Goal: Information Seeking & Learning: Learn about a topic

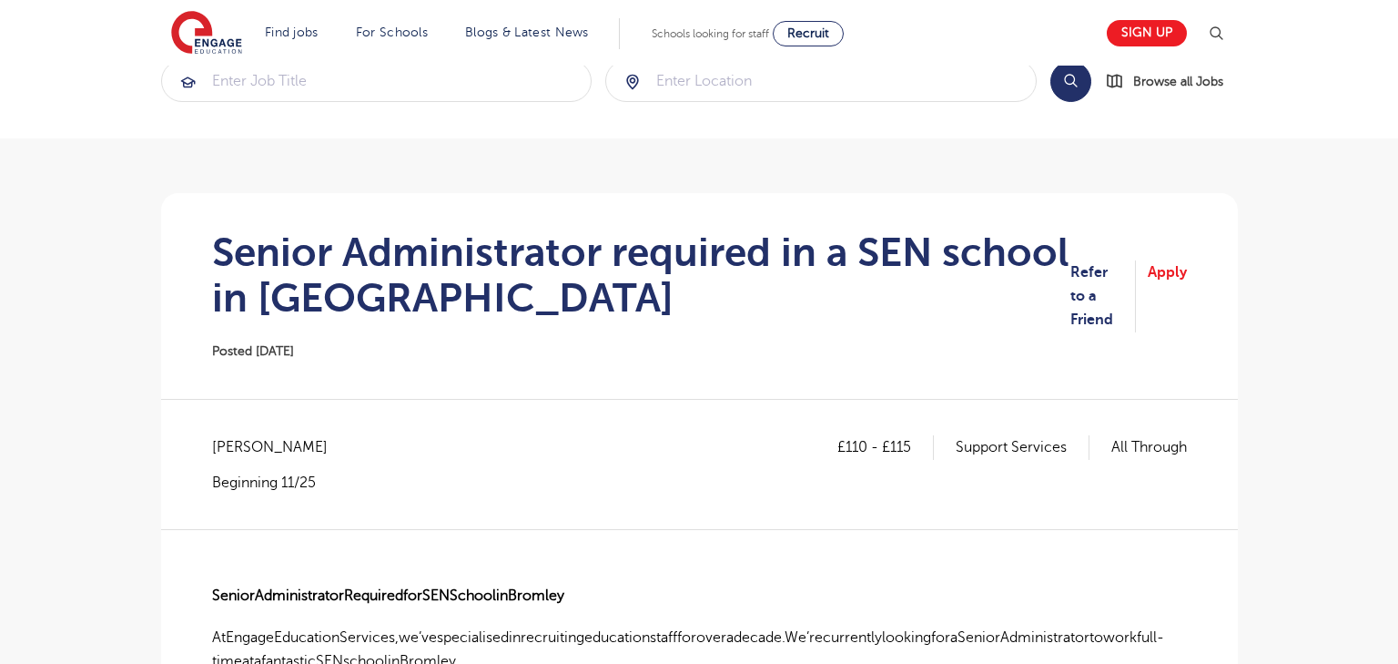
scroll to position [35, 0]
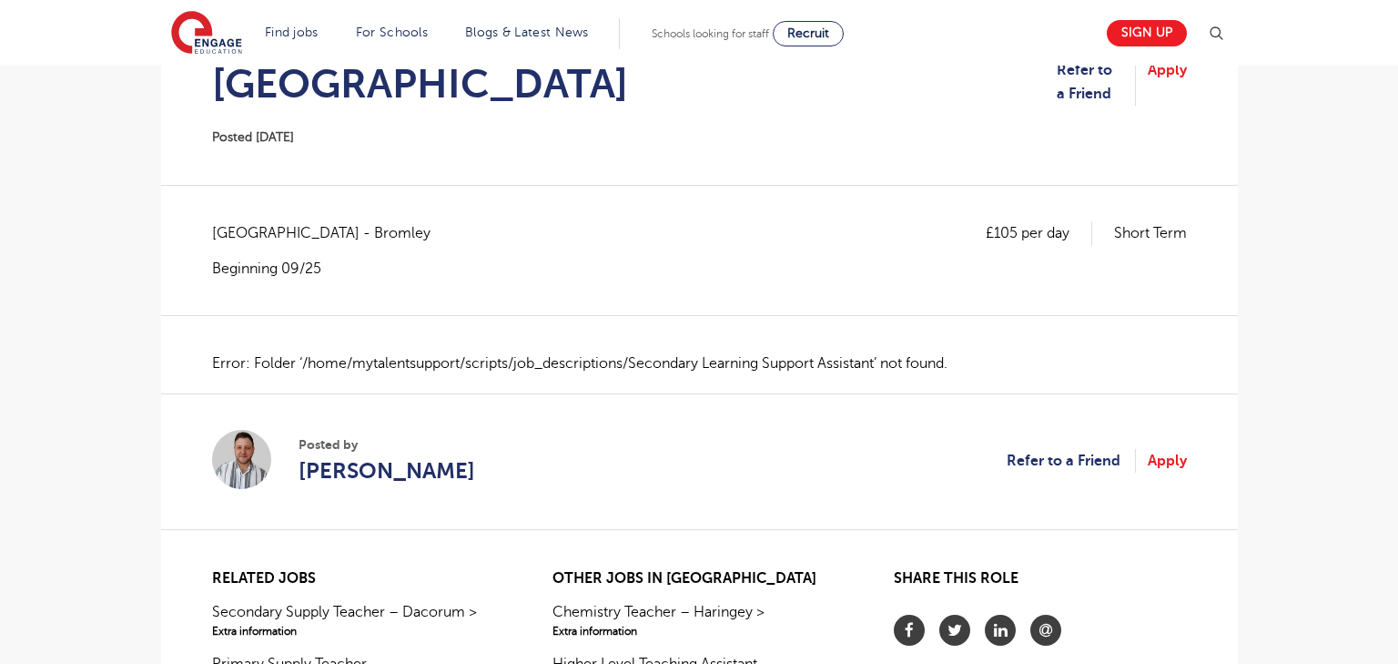
scroll to position [207, 0]
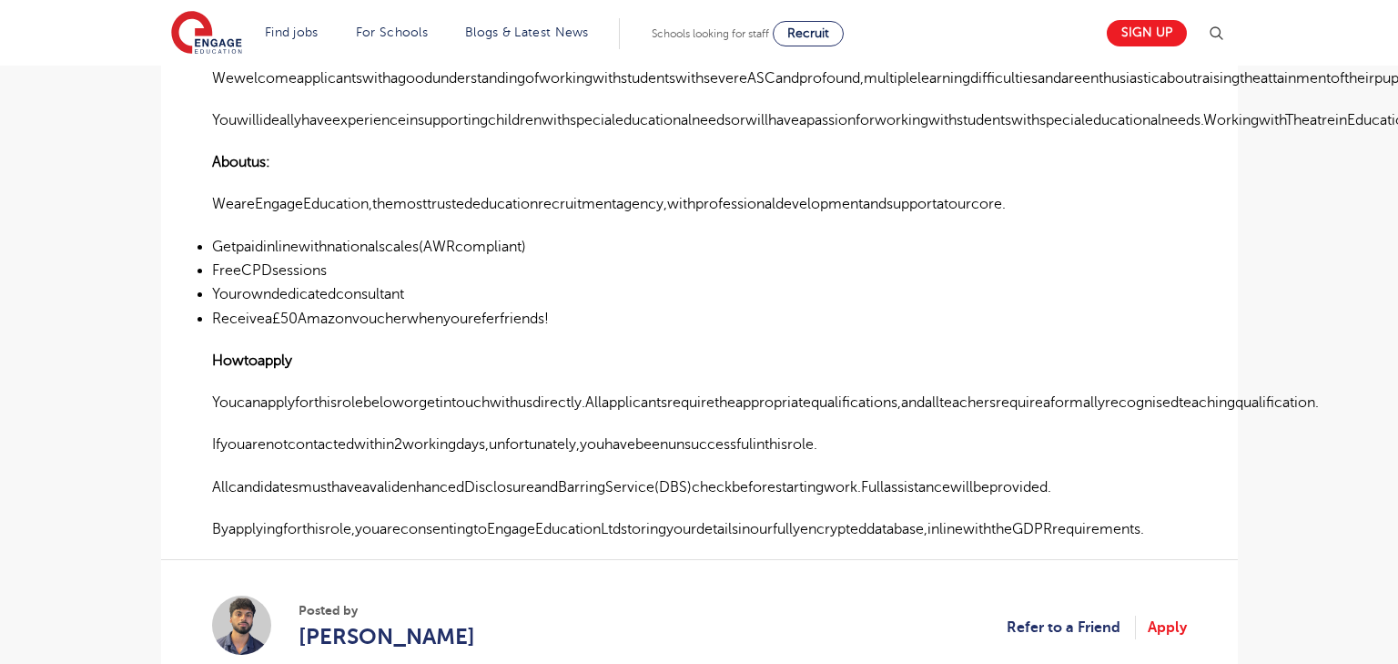
scroll to position [1032, 0]
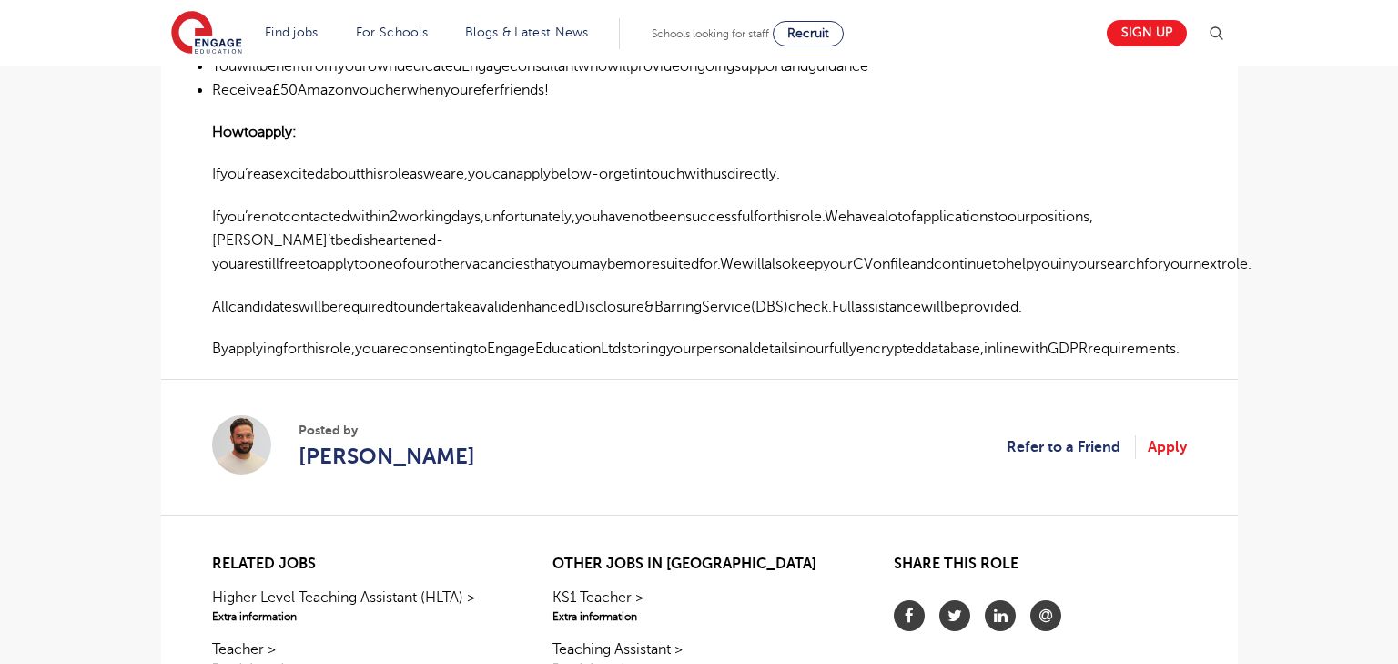
scroll to position [1236, 0]
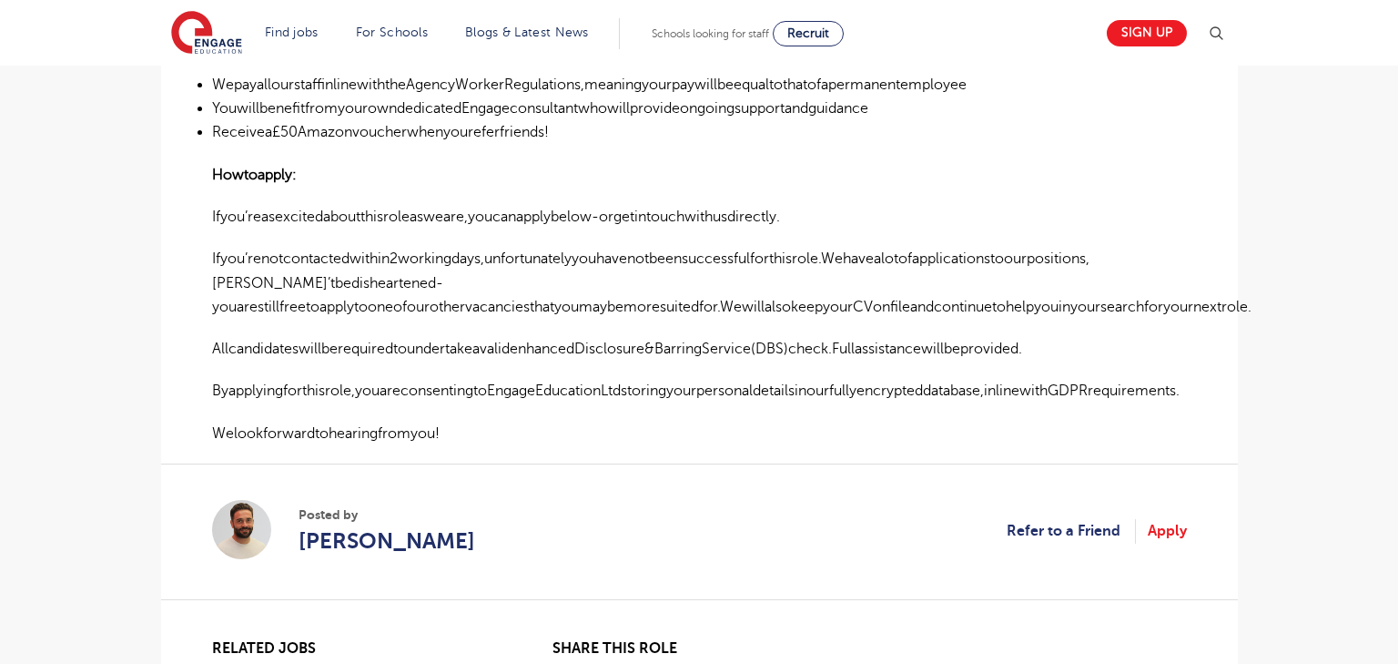
scroll to position [1291, 0]
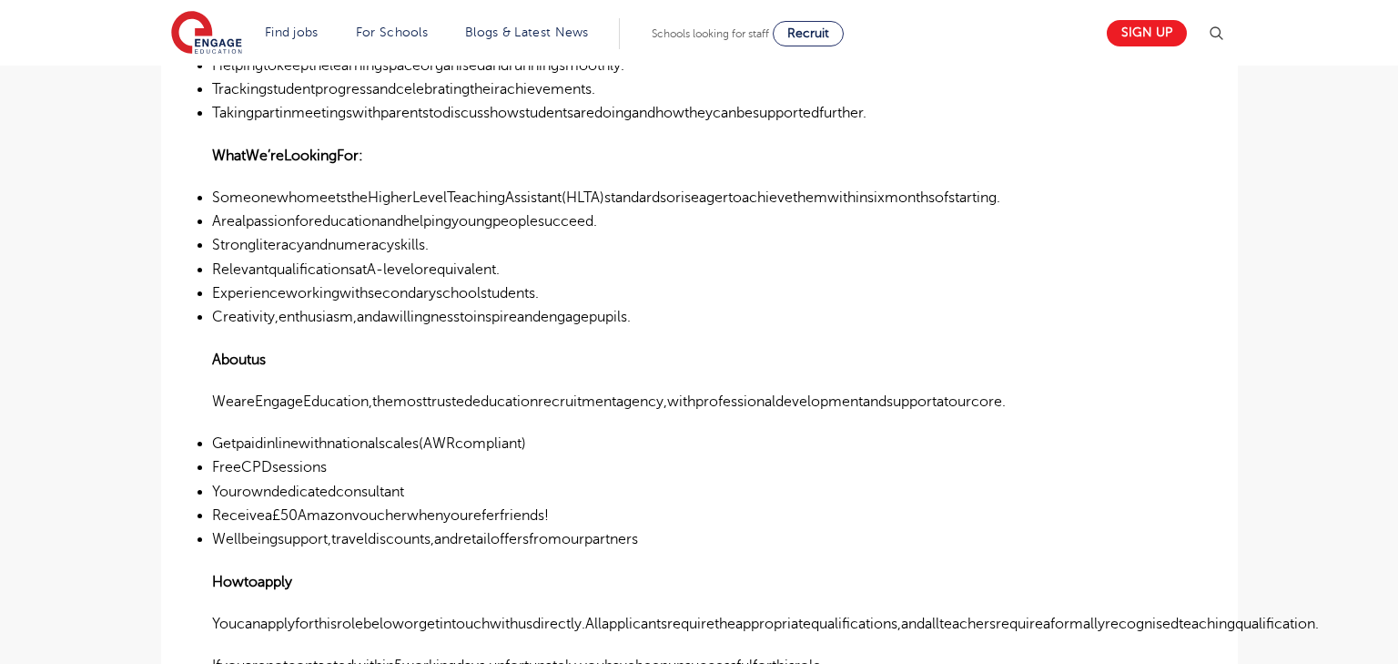
scroll to position [1353, 0]
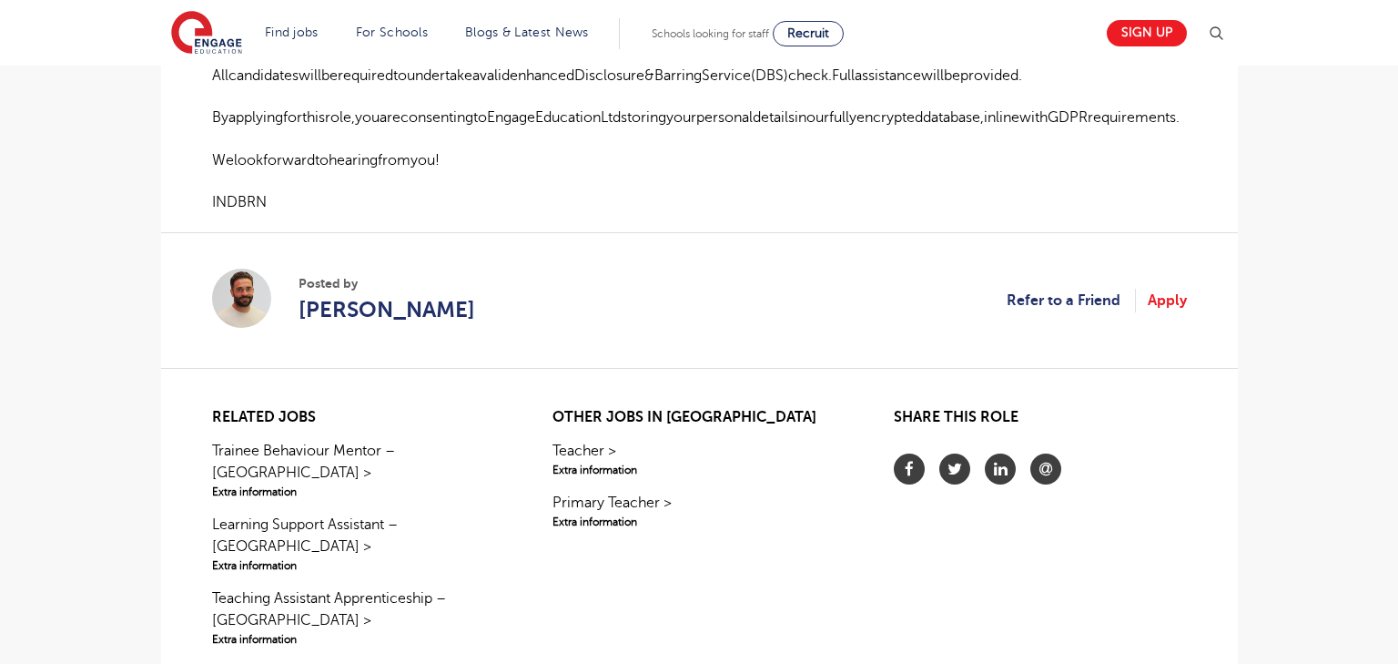
scroll to position [1260, 0]
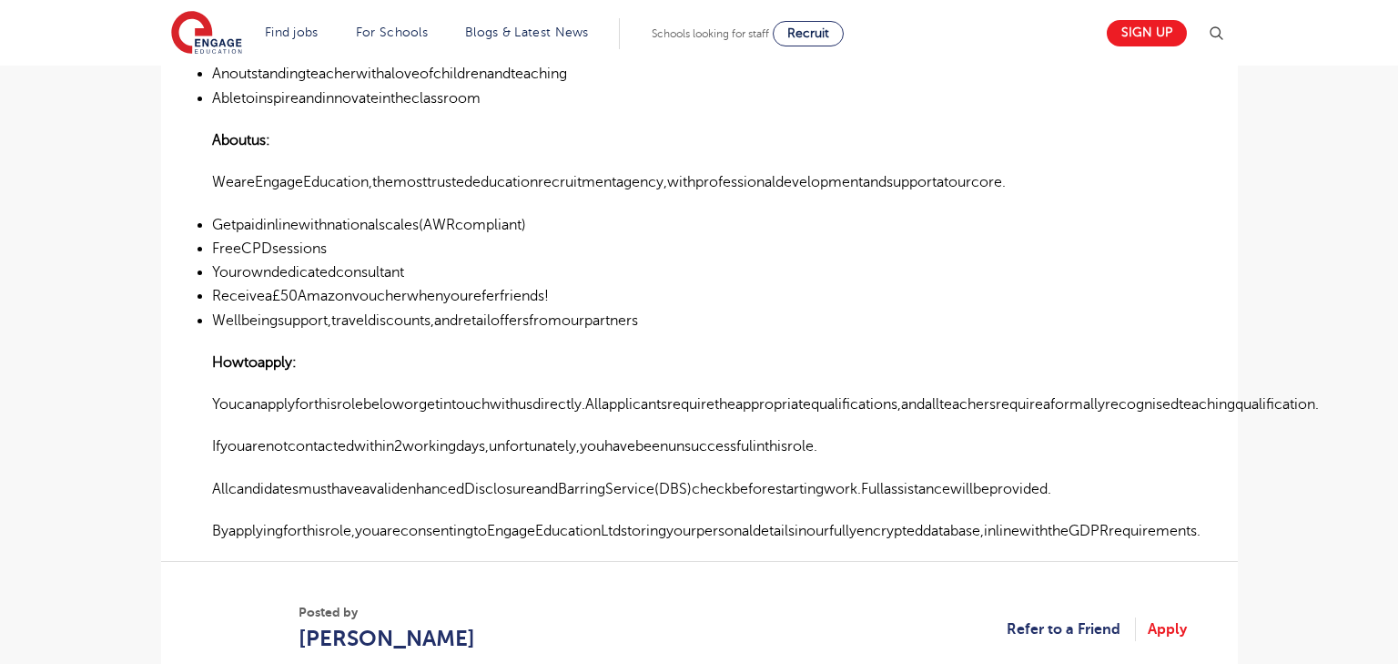
scroll to position [935, 0]
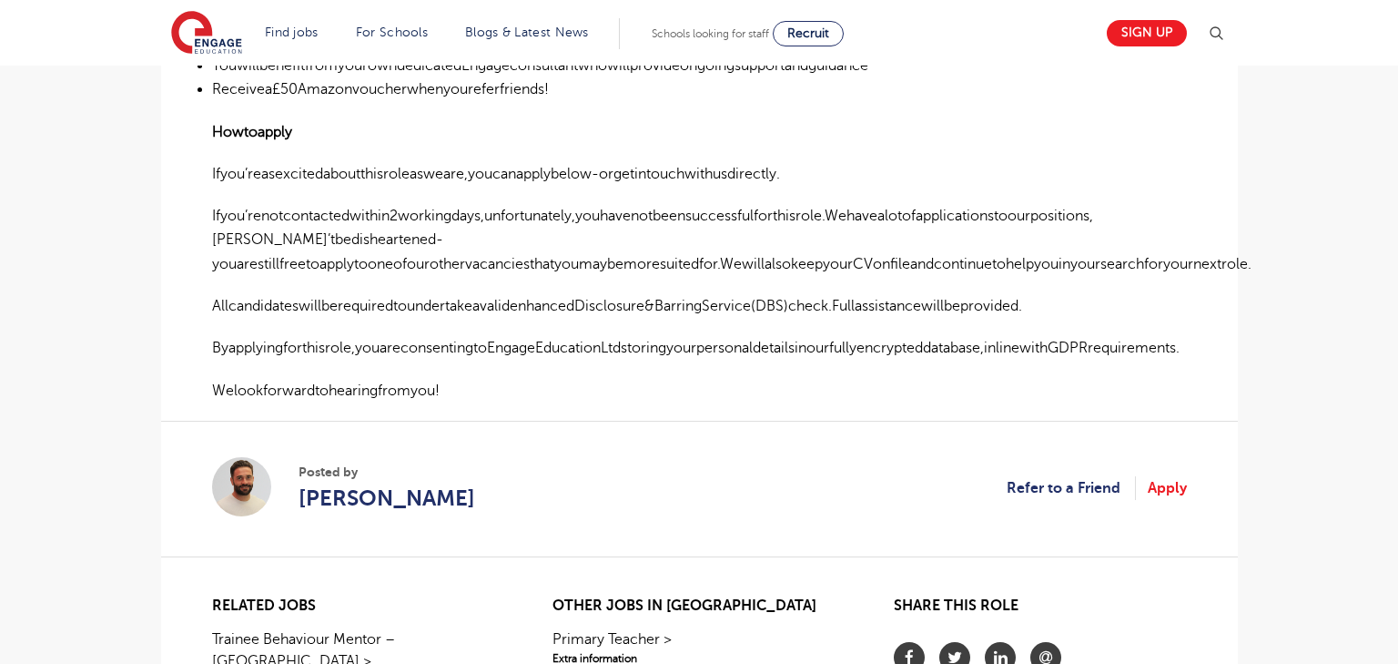
scroll to position [1324, 0]
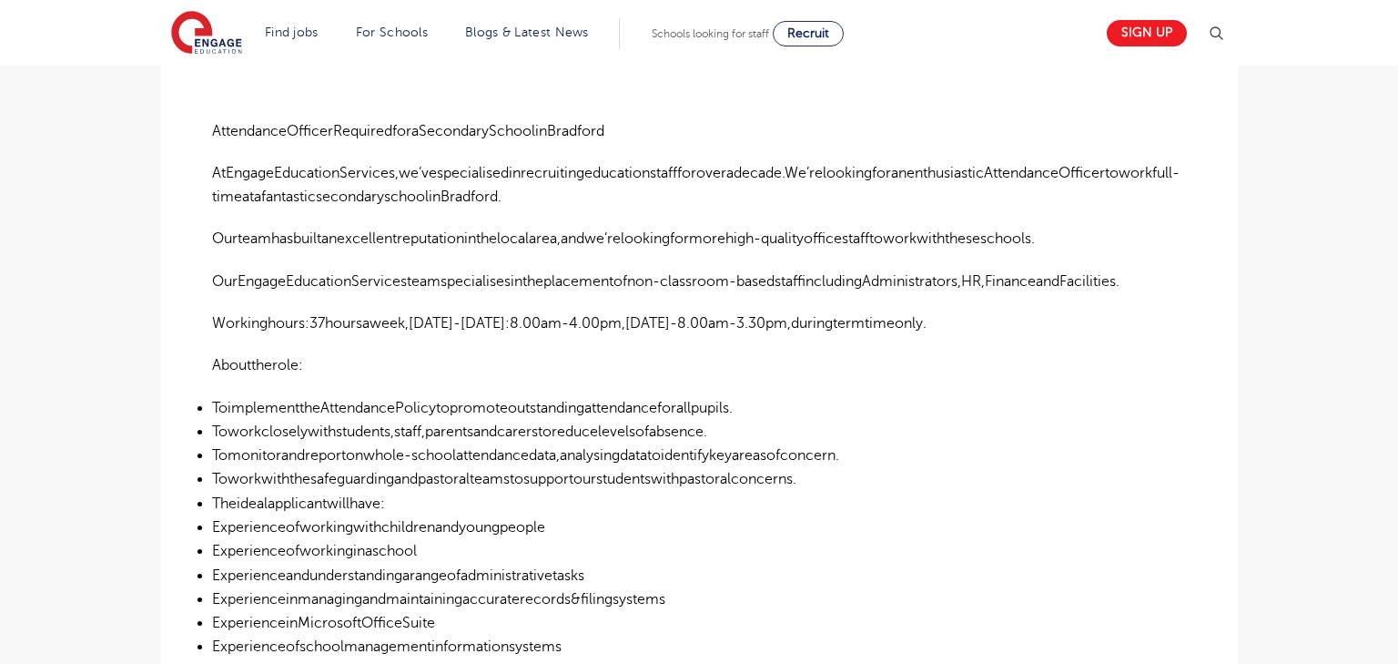
scroll to position [1386, 0]
